Goal: Task Accomplishment & Management: Manage account settings

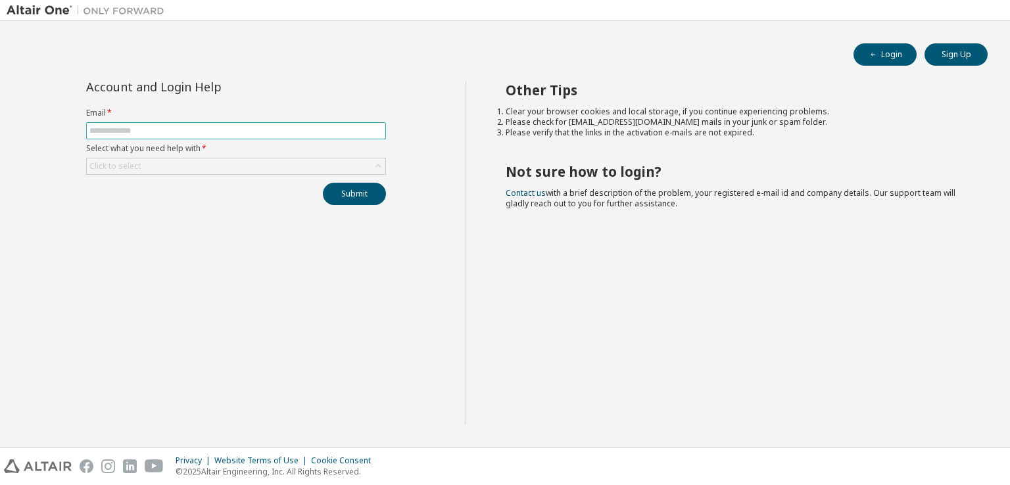
click at [338, 124] on span at bounding box center [236, 130] width 300 height 17
click at [334, 131] on input "text" at bounding box center [235, 131] width 293 height 11
type input "**********"
click at [270, 164] on div "Click to select" at bounding box center [236, 166] width 298 height 16
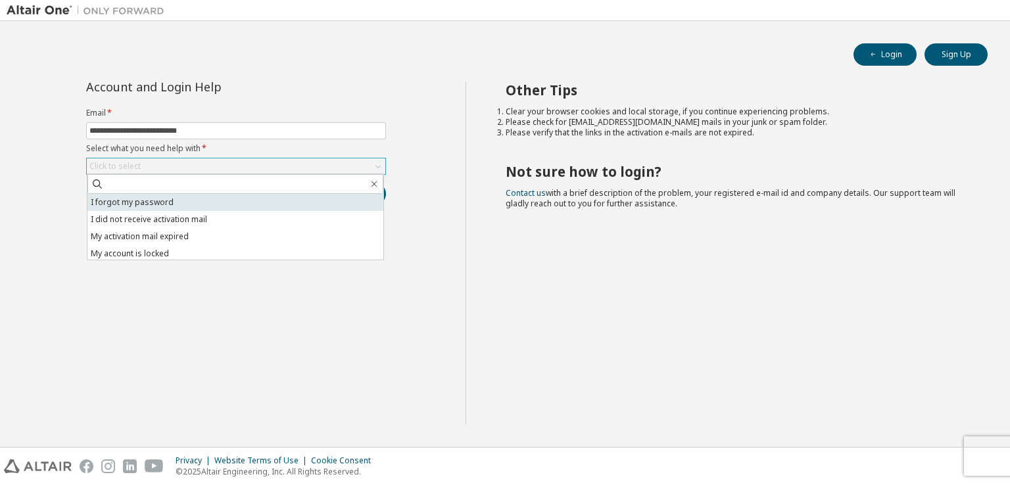
click at [238, 201] on li "I forgot my password" at bounding box center [235, 202] width 296 height 17
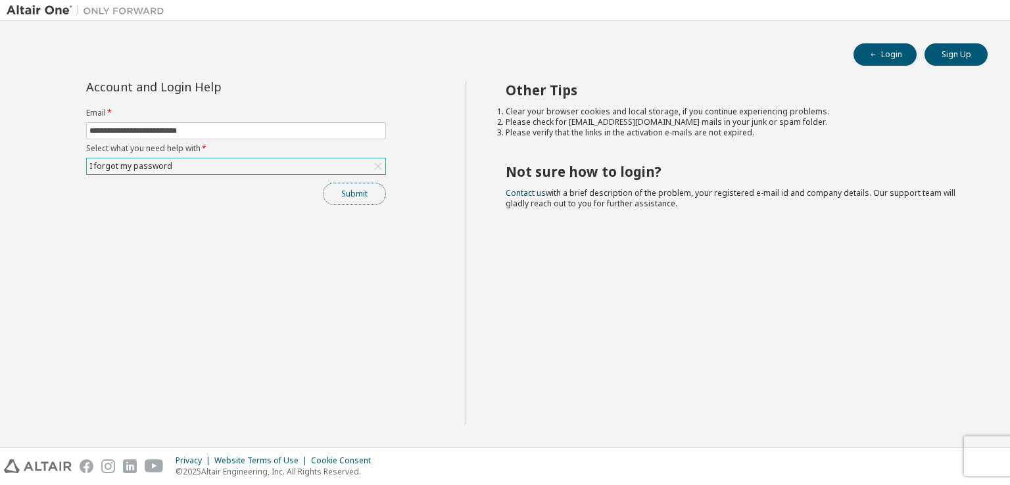
click at [352, 199] on button "Submit" at bounding box center [354, 194] width 63 height 22
